Goal: Information Seeking & Learning: Learn about a topic

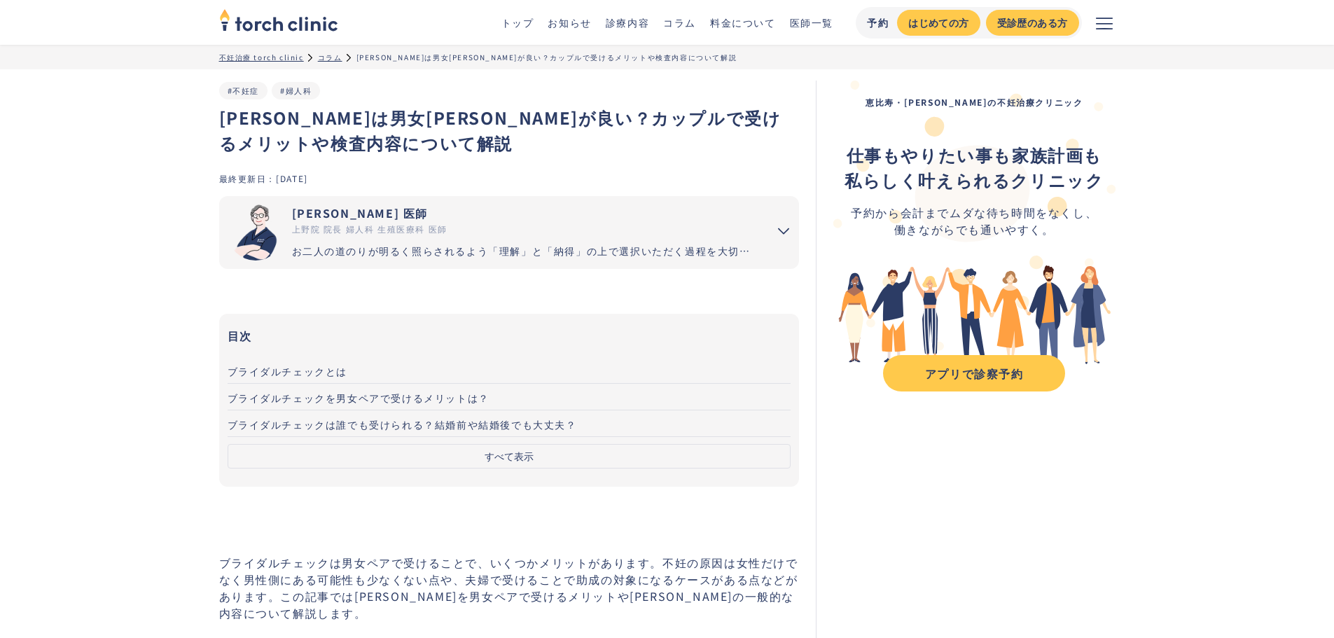
click at [522, 453] on button "すべて表示" at bounding box center [510, 456] width 564 height 25
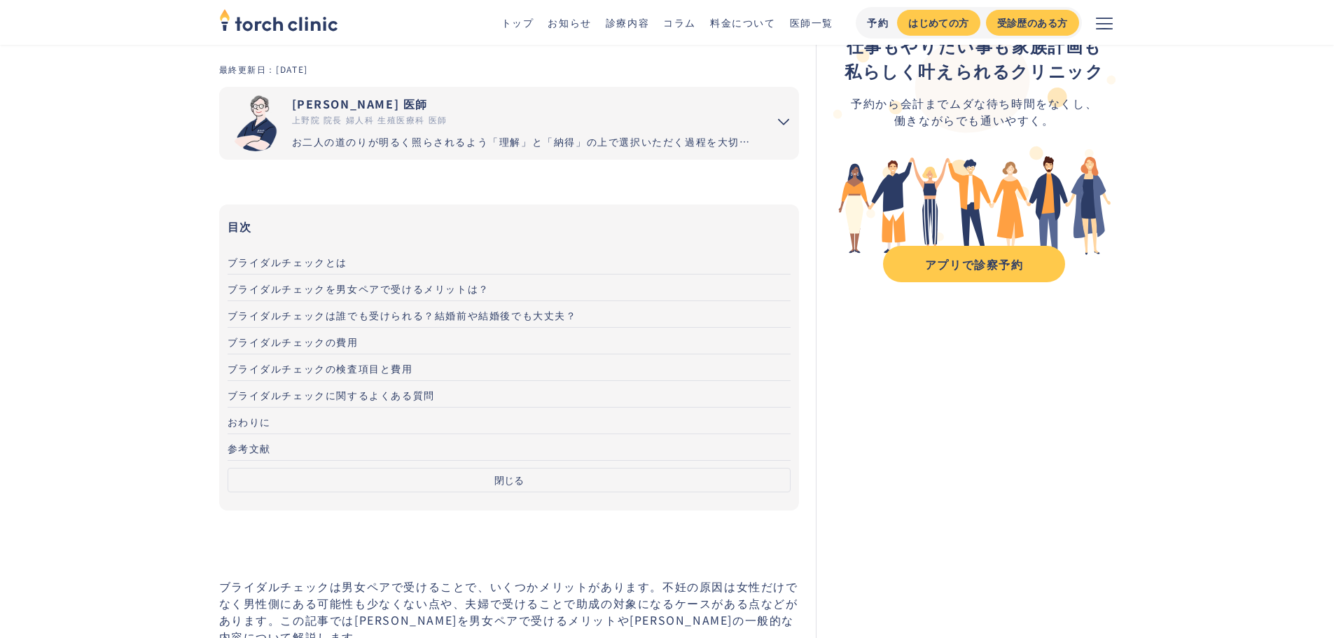
scroll to position [280, 0]
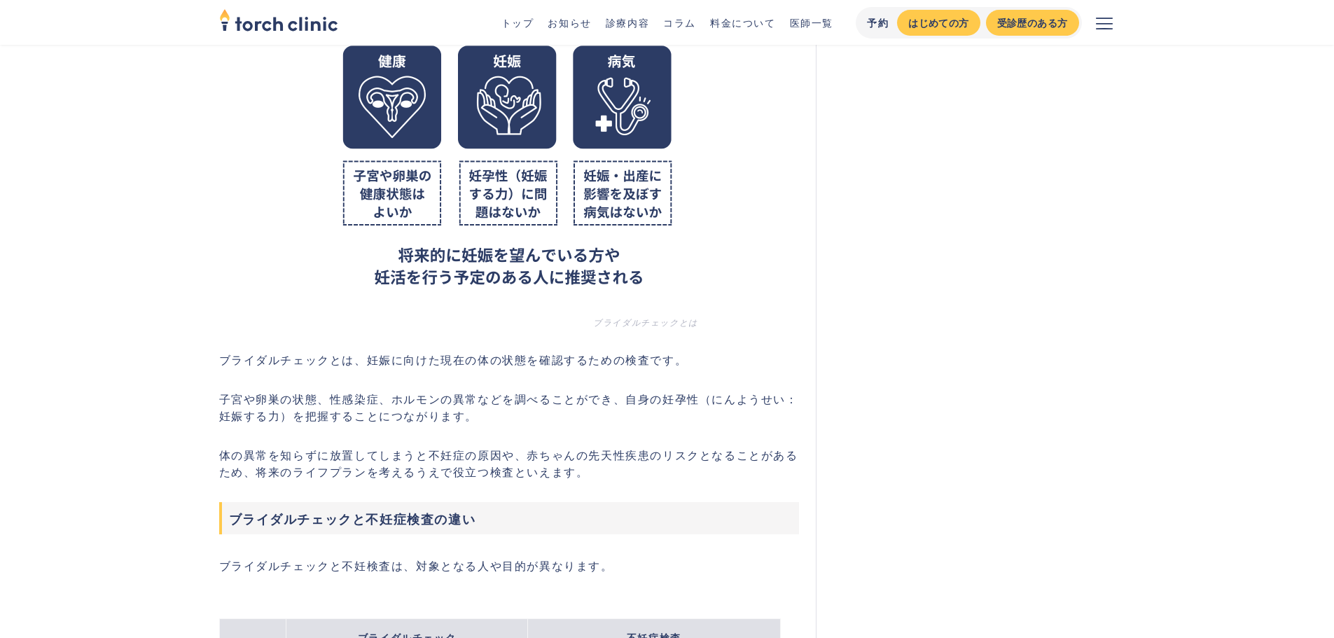
scroll to position [1120, 0]
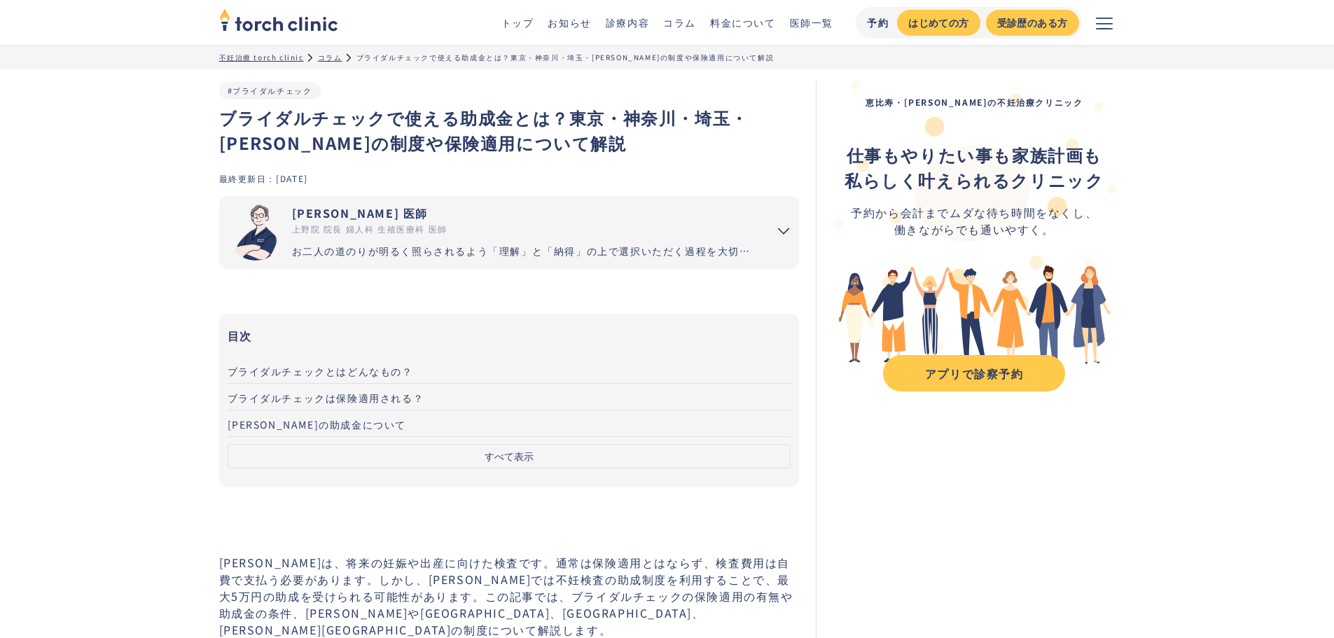
click at [513, 452] on button "すべて表示" at bounding box center [510, 456] width 564 height 25
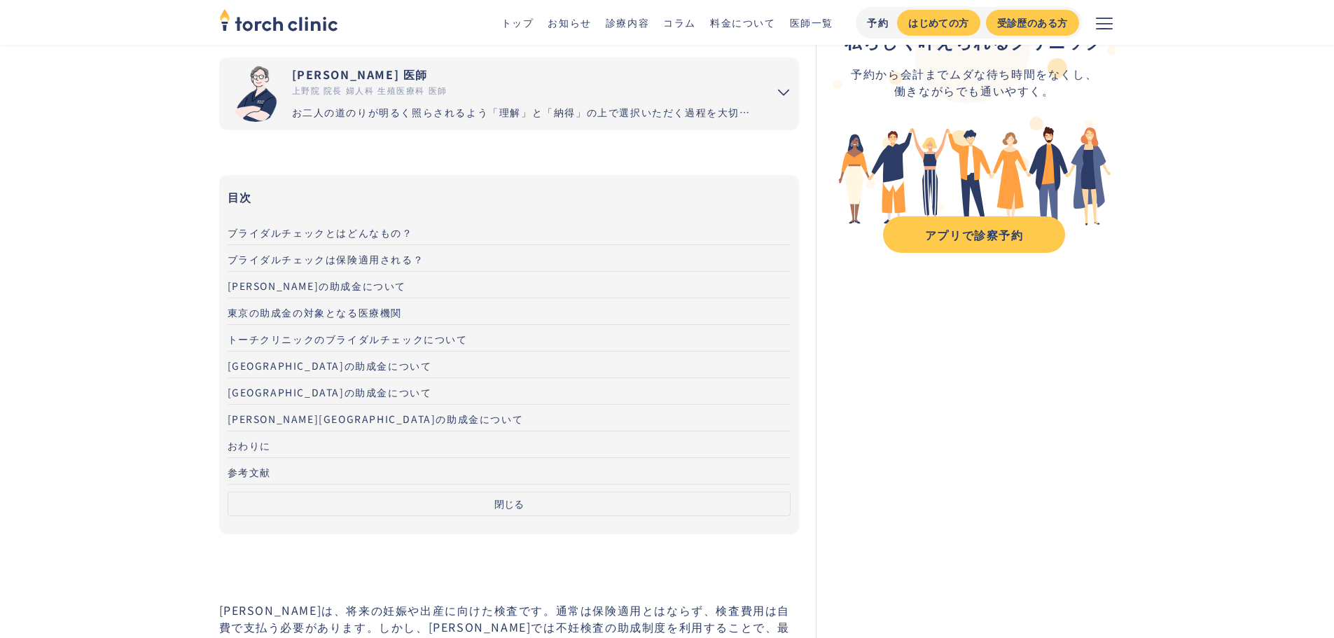
scroll to position [140, 0]
click at [341, 251] on span "ブライダルチェックは保険適用される？" at bounding box center [326, 258] width 197 height 14
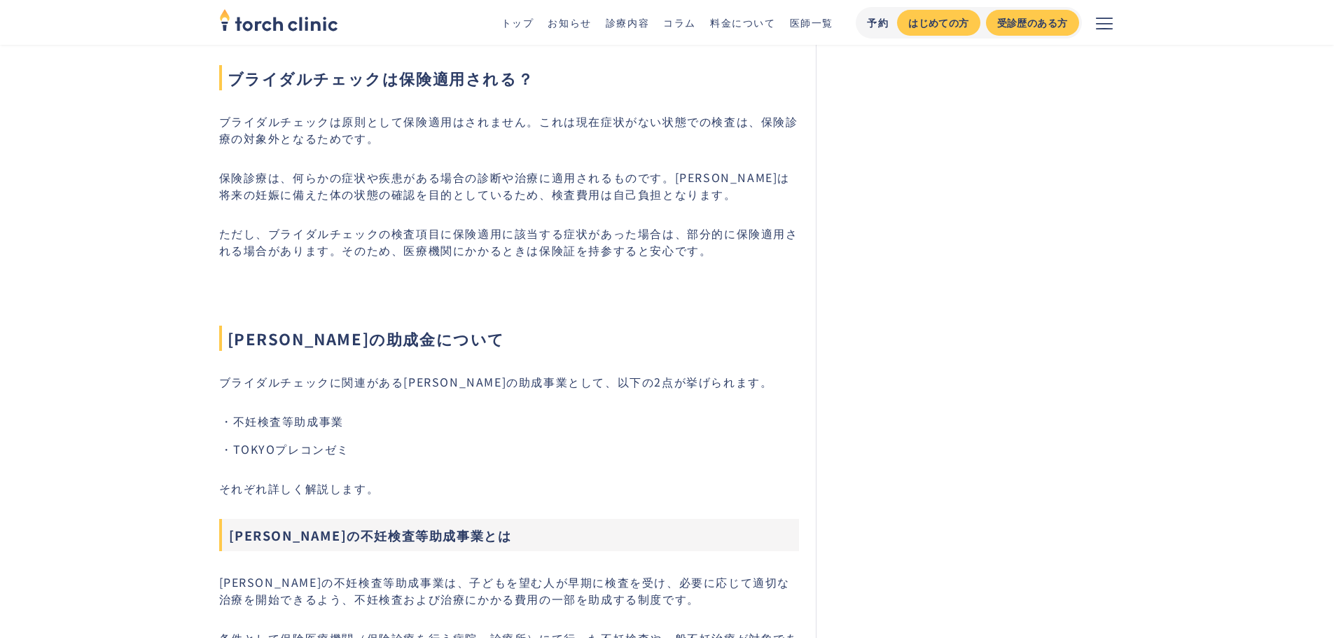
scroll to position [1398, 0]
